Goal: Information Seeking & Learning: Learn about a topic

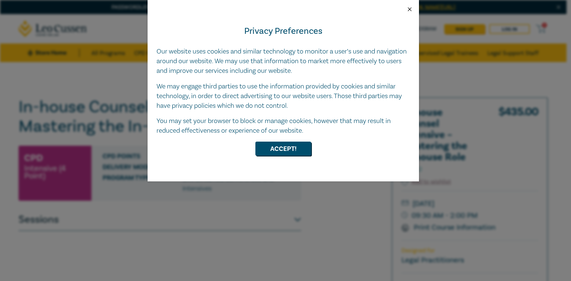
click at [410, 7] on button "Close" at bounding box center [410, 9] width 7 height 7
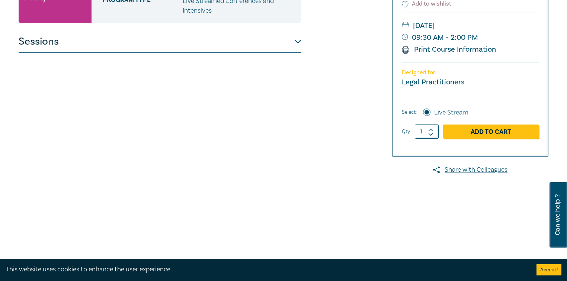
scroll to position [109, 0]
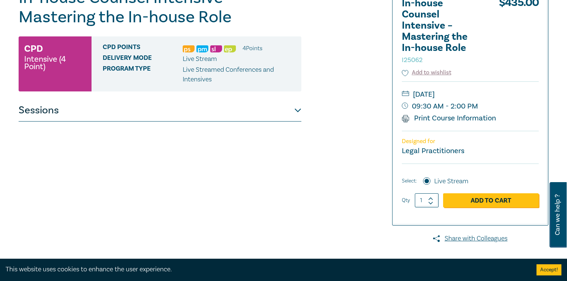
click at [436, 146] on small "Legal Practitioners" at bounding box center [433, 151] width 63 height 10
click at [435, 33] on h2 "In-house Counsel Intensive – Mastering the In-house Role I25062" at bounding box center [443, 31] width 82 height 67
click at [182, 58] on span "Delivery Mode" at bounding box center [143, 59] width 80 height 10
click at [297, 110] on button "Sessions" at bounding box center [160, 110] width 283 height 22
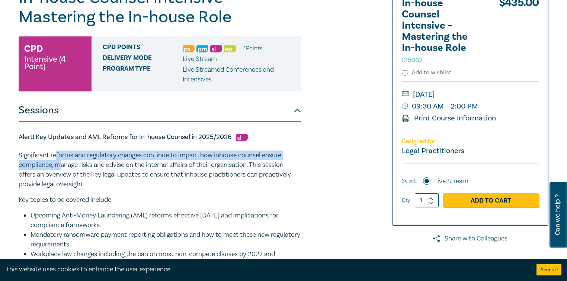
drag, startPoint x: 55, startPoint y: 148, endPoint x: 61, endPoint y: 163, distance: 15.5
click at [61, 163] on div "Alert! Key Updates and AML Reforms for In-house Counsel in 2025/2026 Significan…" at bounding box center [160, 228] width 283 height 190
click at [61, 163] on p "Significant reforms and regulatory changes continue to impact how inhouse couns…" at bounding box center [160, 170] width 283 height 39
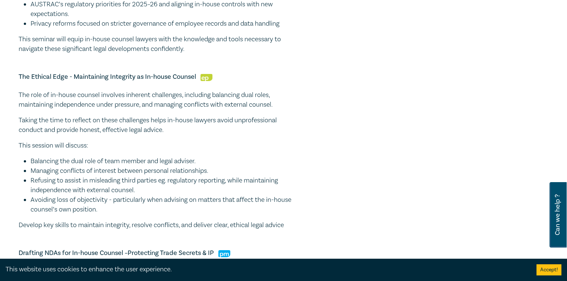
scroll to position [467, 0]
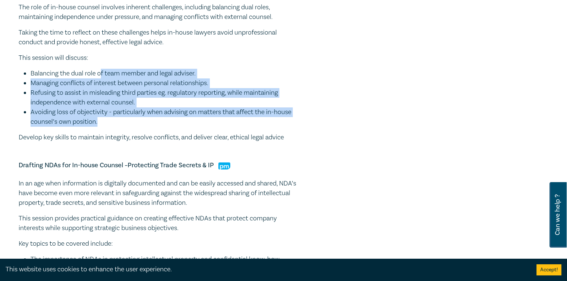
drag, startPoint x: 101, startPoint y: 71, endPoint x: 116, endPoint y: 124, distance: 55.0
click at [116, 124] on ul "Balancing the dual role of team member and legal adviser. Managing conflicts of…" at bounding box center [160, 98] width 283 height 58
click at [116, 124] on li "Avoiding loss of objectivity - particularly when advising on matters that affec…" at bounding box center [166, 117] width 271 height 19
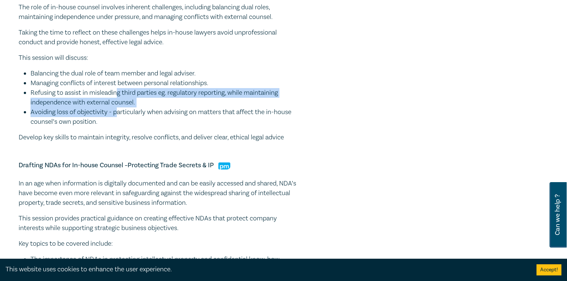
drag, startPoint x: 117, startPoint y: 91, endPoint x: 118, endPoint y: 109, distance: 17.5
click at [118, 109] on ul "Balancing the dual role of team member and legal adviser. Managing conflicts of…" at bounding box center [160, 98] width 283 height 58
click at [118, 109] on li "Avoiding loss of objectivity - particularly when advising on matters that affec…" at bounding box center [166, 117] width 271 height 19
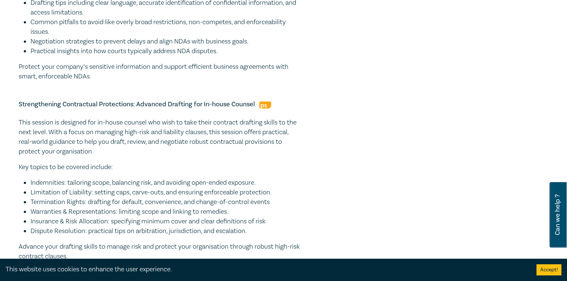
scroll to position [764, 0]
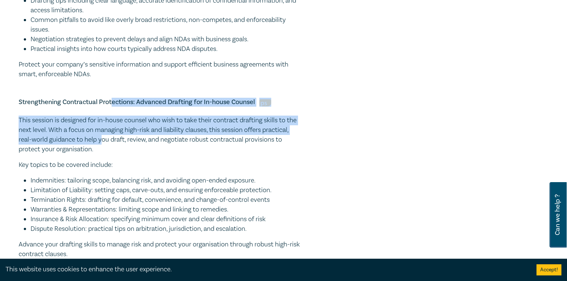
drag, startPoint x: 112, startPoint y: 101, endPoint x: 131, endPoint y: 138, distance: 41.8
click at [131, 138] on div "Strengthening Contractual Protections: Advanced Drafting for In-house Counsel T…" at bounding box center [160, 178] width 283 height 161
click at [131, 138] on p "This session is designed for in-house counsel who wish to take their contract d…" at bounding box center [160, 135] width 283 height 39
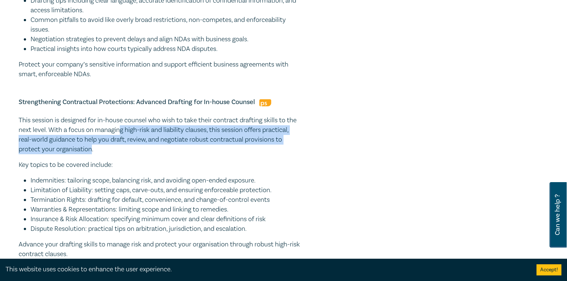
drag, startPoint x: 134, startPoint y: 131, endPoint x: 131, endPoint y: 145, distance: 14.9
click at [131, 145] on p "This session is designed for in-house counsel who wish to take their contract d…" at bounding box center [160, 135] width 283 height 39
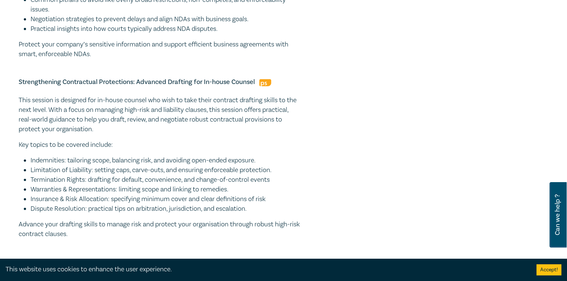
scroll to position [824, 0]
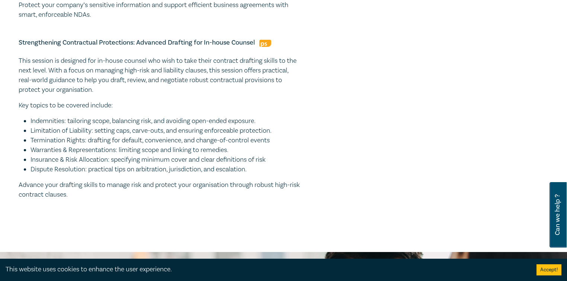
click at [190, 177] on div "This session is designed for in-house counsel who wish to take their contract d…" at bounding box center [160, 128] width 283 height 144
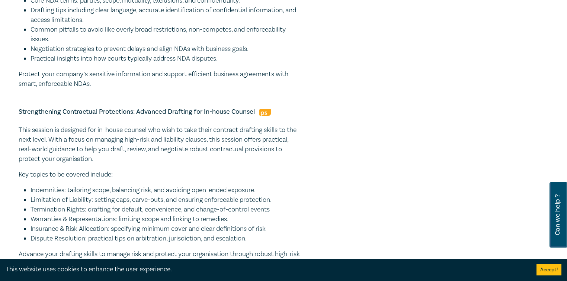
scroll to position [675, 0]
